Goal: Browse casually: Explore the website without a specific task or goal

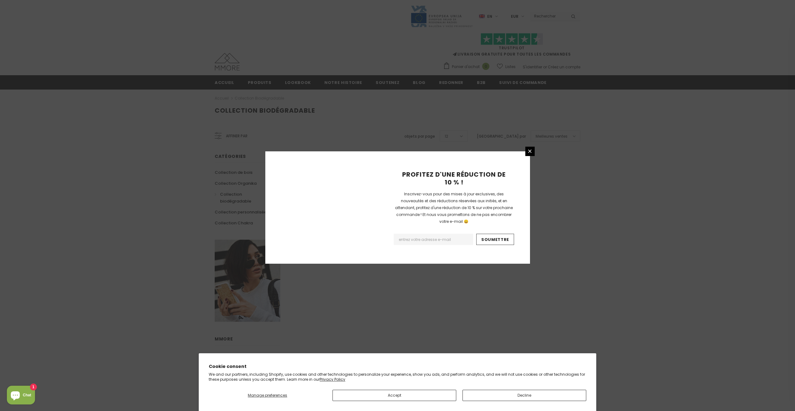
scroll to position [242, 0]
